Goal: Check status: Check status

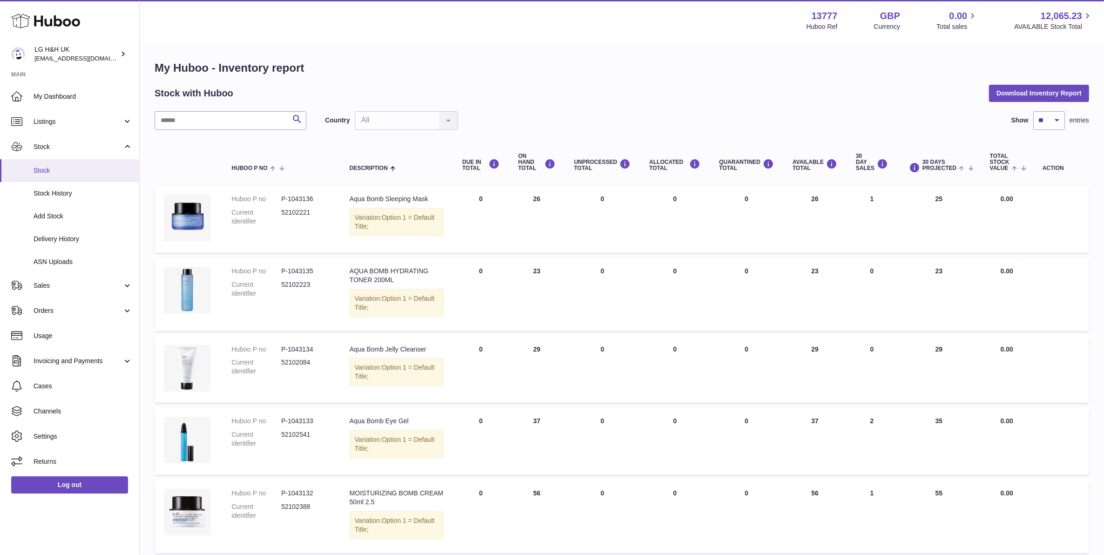
click at [97, 173] on span "Stock" at bounding box center [83, 170] width 99 height 9
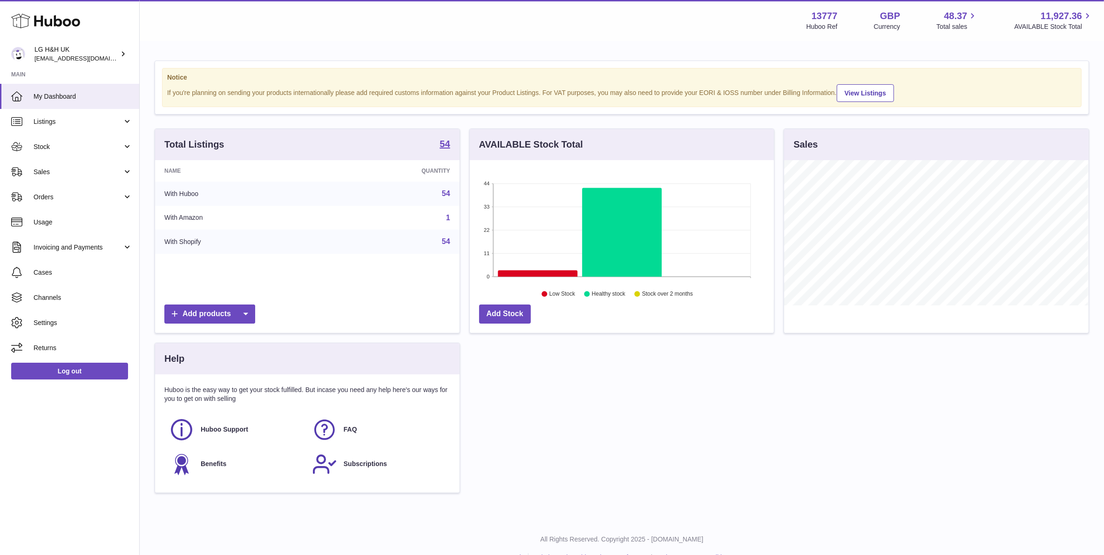
scroll to position [145, 304]
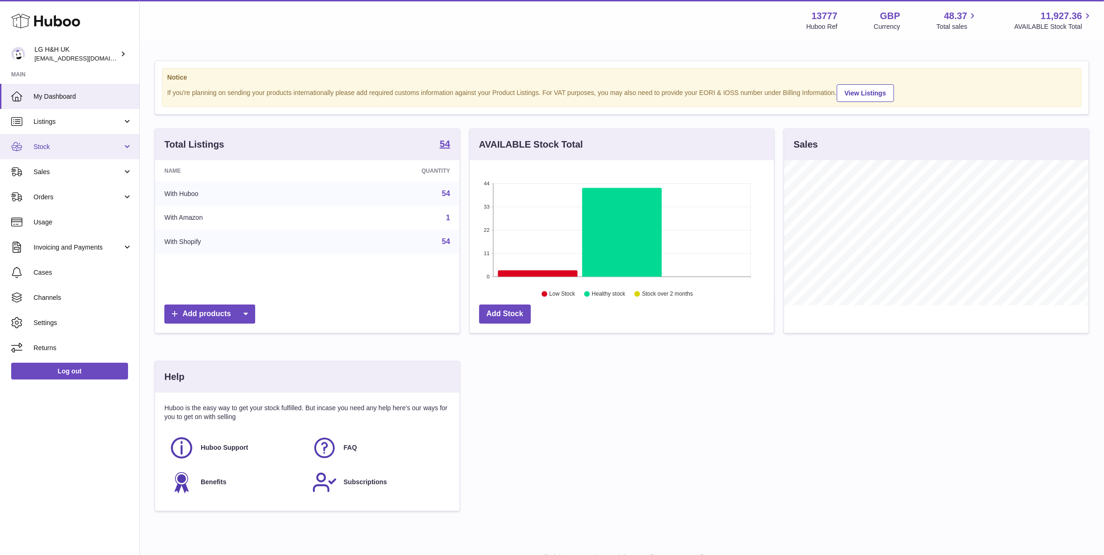
click at [107, 152] on link "Stock" at bounding box center [69, 146] width 139 height 25
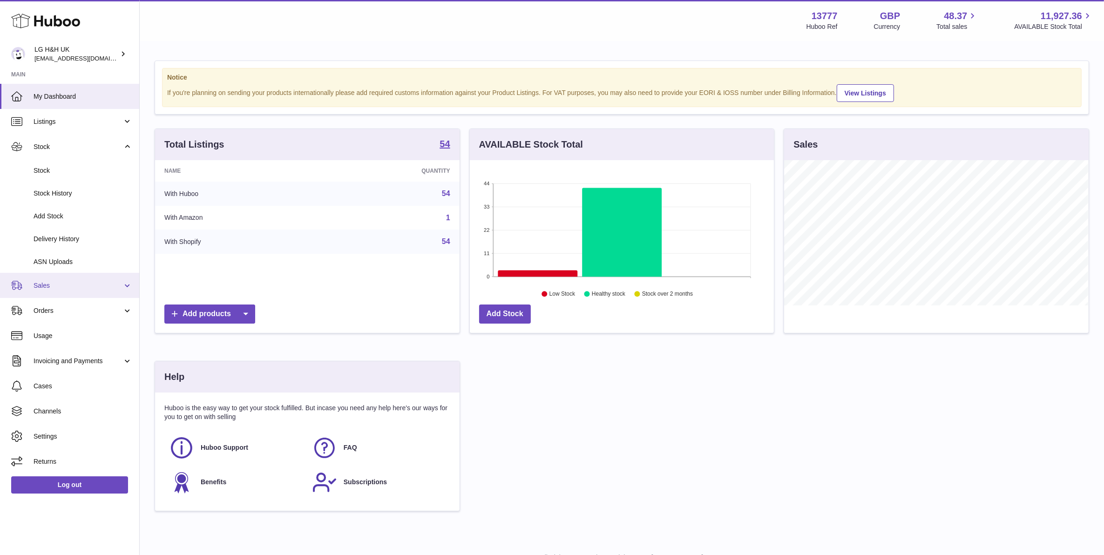
click at [105, 285] on span "Sales" at bounding box center [78, 285] width 89 height 9
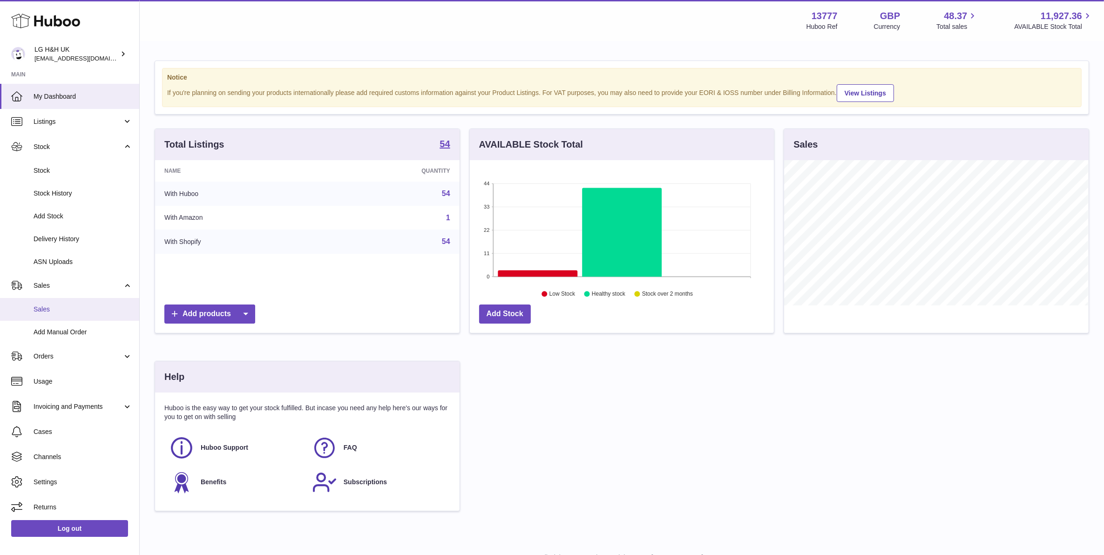
click at [61, 306] on span "Sales" at bounding box center [83, 309] width 99 height 9
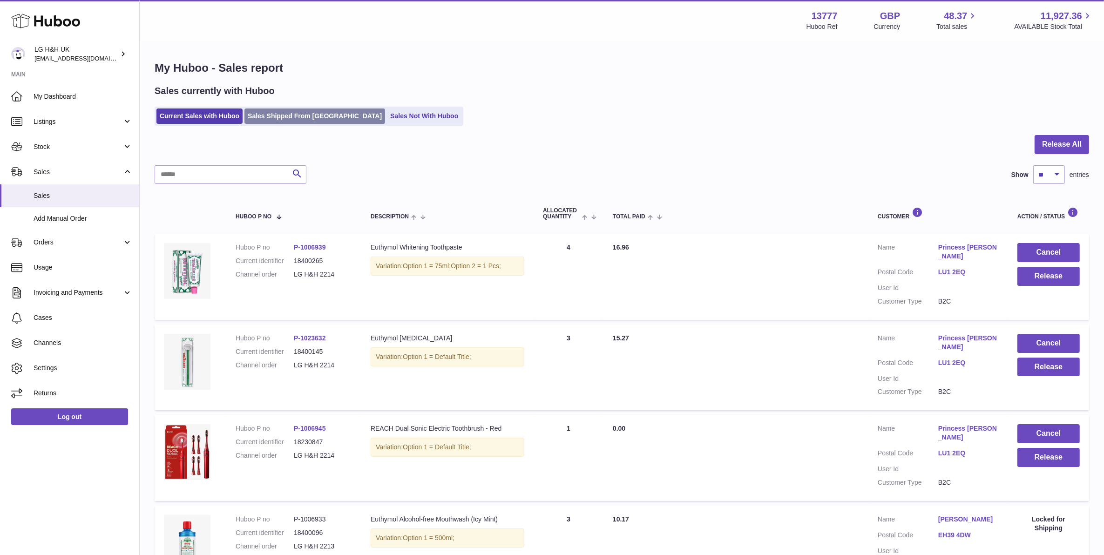
click at [324, 123] on link "Sales Shipped From [GEOGRAPHIC_DATA]" at bounding box center [314, 115] width 141 height 15
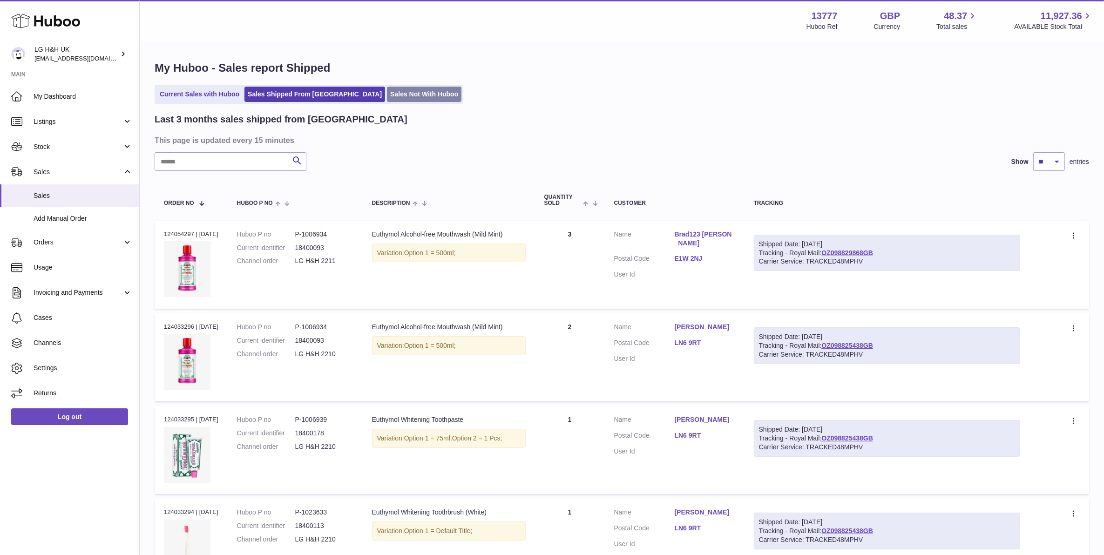
click at [387, 101] on link "Sales Not With Huboo" at bounding box center [424, 94] width 74 height 15
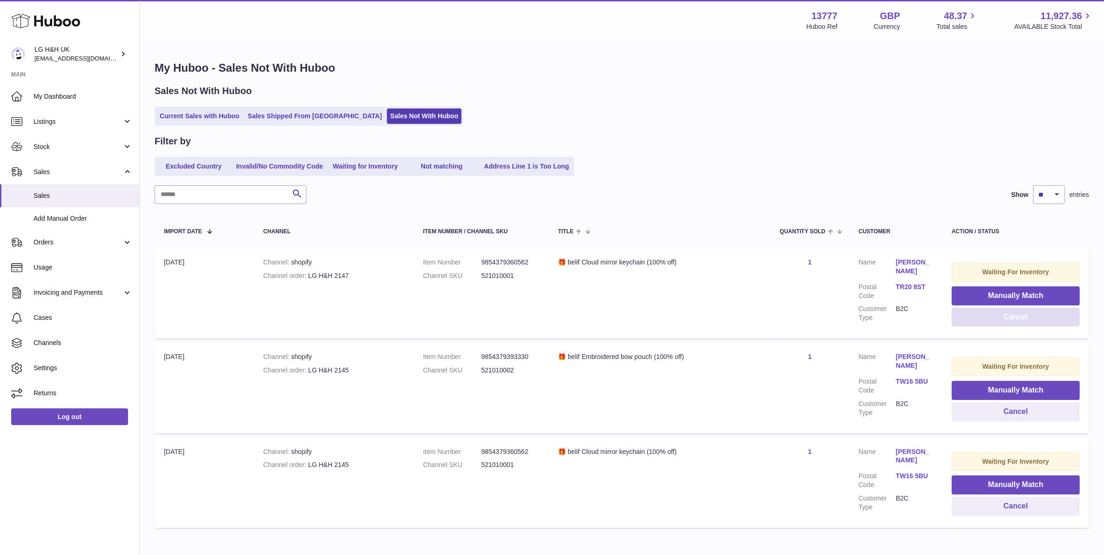
click at [1000, 316] on button "Cancel" at bounding box center [1015, 317] width 128 height 19
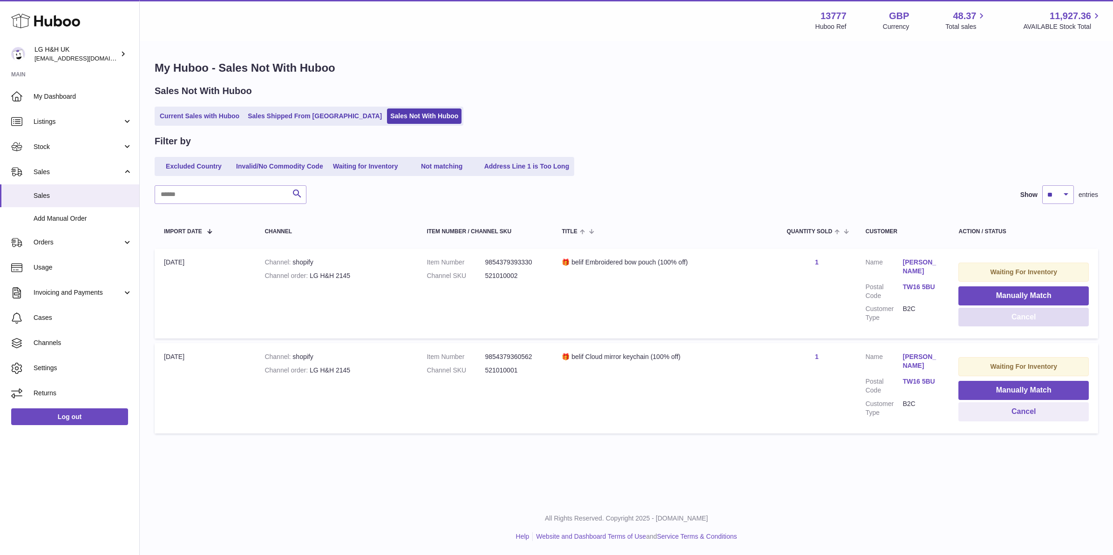
click at [1000, 316] on button "Cancel" at bounding box center [1023, 317] width 130 height 19
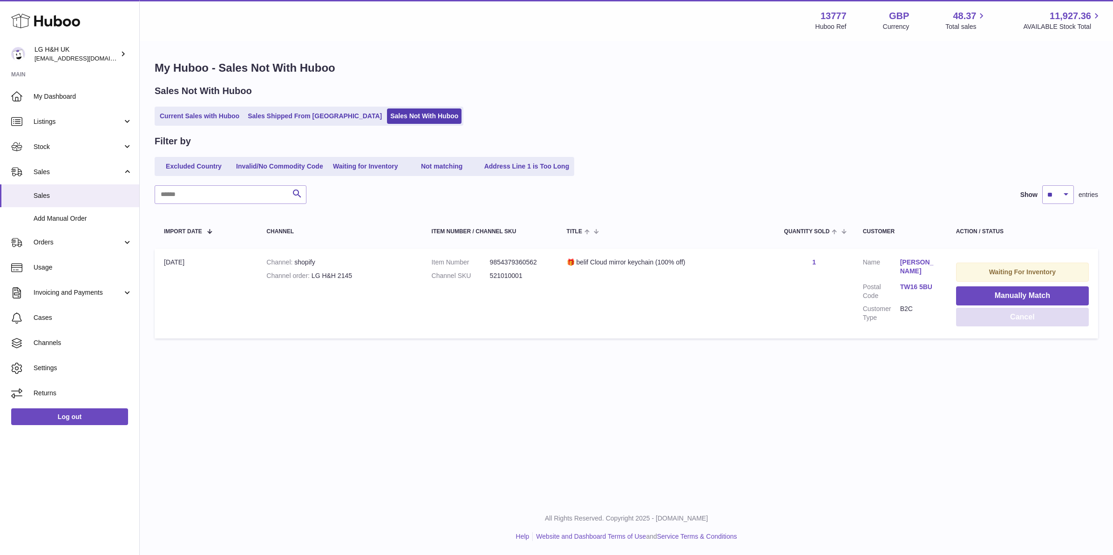
click at [1000, 316] on button "Cancel" at bounding box center [1022, 317] width 133 height 19
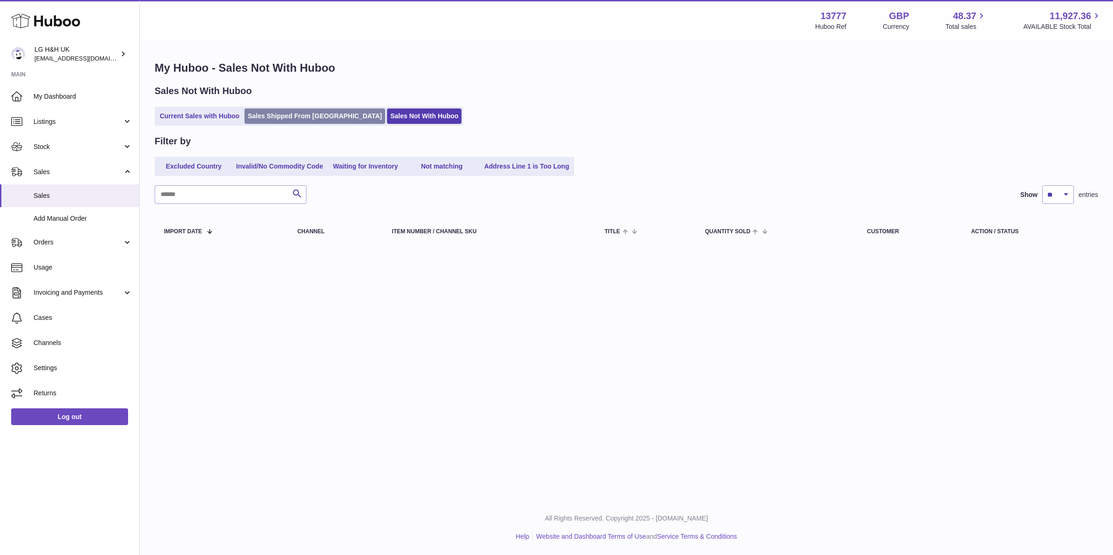
click at [289, 118] on link "Sales Shipped From [GEOGRAPHIC_DATA]" at bounding box center [314, 115] width 141 height 15
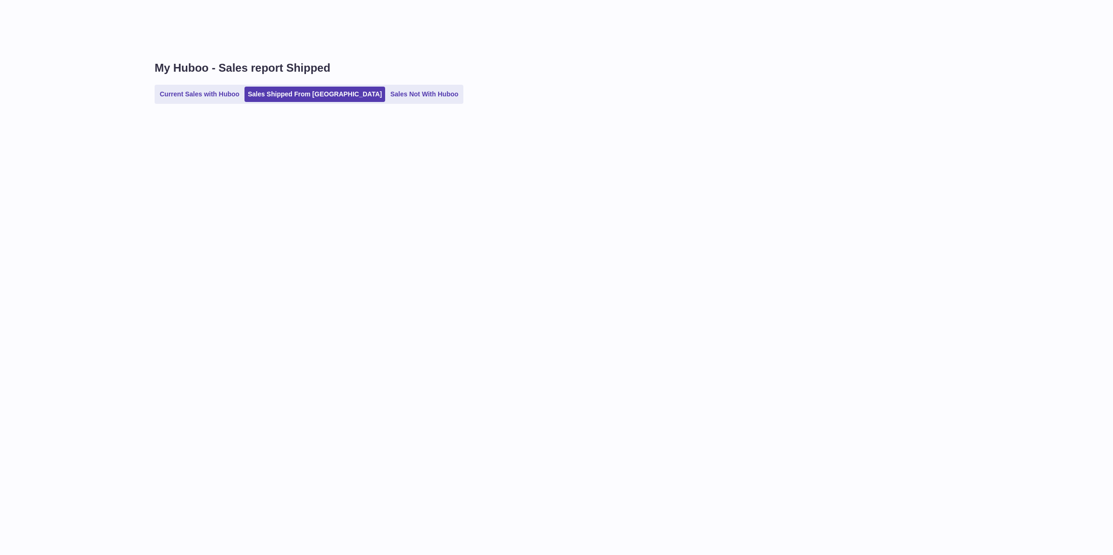
click at [223, 86] on ul "Current Sales with Huboo Sales Shipped From [GEOGRAPHIC_DATA] Sales Not With Hu…" at bounding box center [309, 94] width 309 height 19
click at [226, 94] on link "Current Sales with Huboo" at bounding box center [199, 94] width 86 height 15
